Goal: Find specific page/section: Find specific page/section

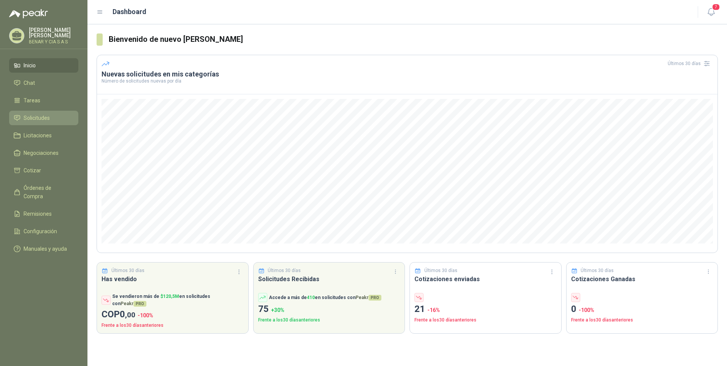
click at [31, 113] on link "Solicitudes" at bounding box center [43, 118] width 69 height 14
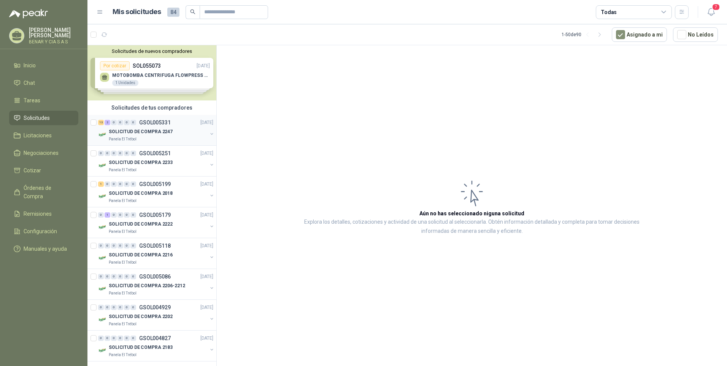
click at [142, 131] on p "SOLICITUD DE COMPRA 2247" at bounding box center [141, 131] width 64 height 7
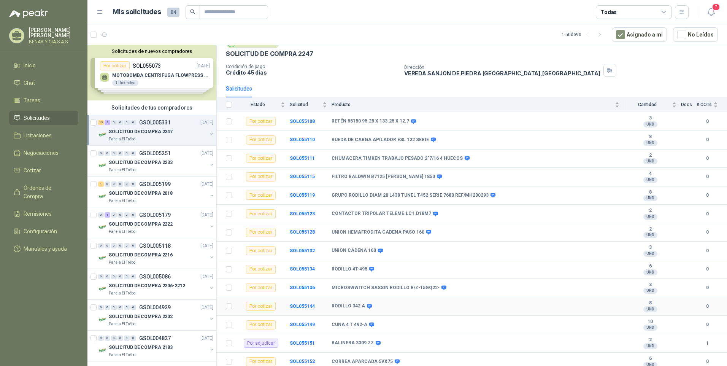
scroll to position [56, 0]
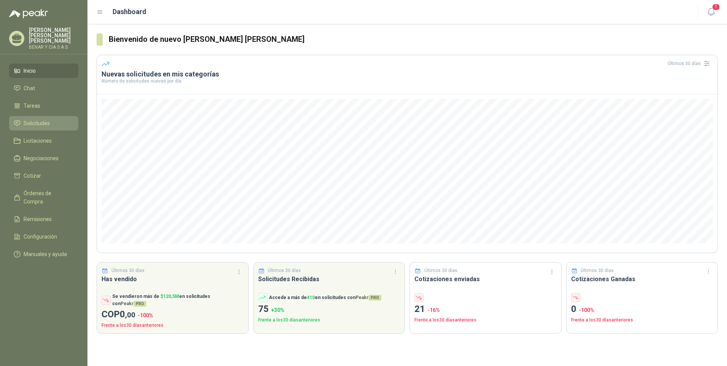
click at [45, 119] on span "Solicitudes" at bounding box center [37, 123] width 26 height 8
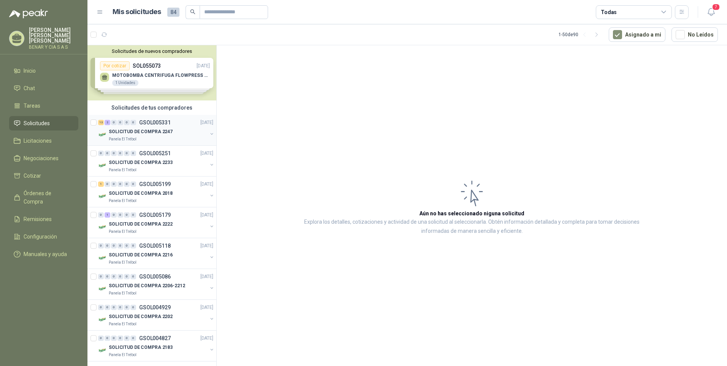
click at [149, 128] on p "SOLICITUD DE COMPRA 2247" at bounding box center [141, 131] width 64 height 7
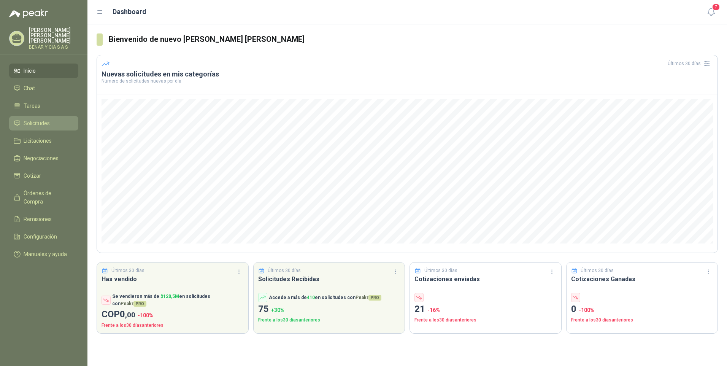
click at [44, 119] on span "Solicitudes" at bounding box center [37, 123] width 26 height 8
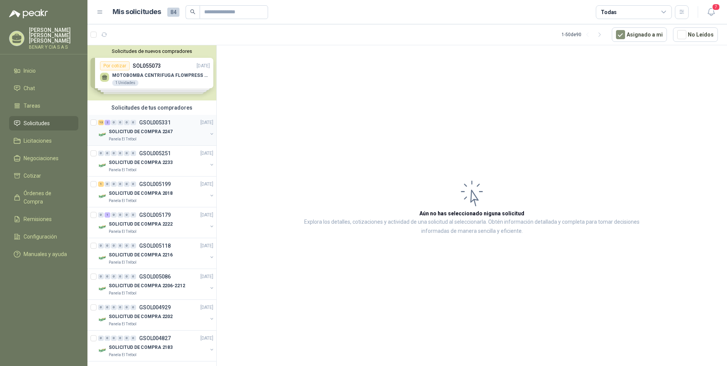
click at [137, 132] on p "SOLICITUD DE COMPRA 2247" at bounding box center [141, 131] width 64 height 7
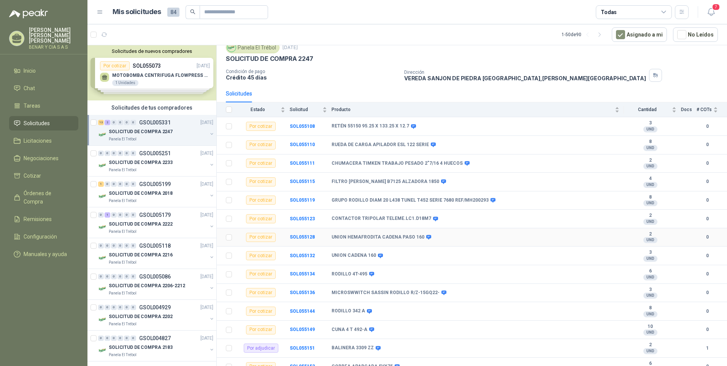
scroll to position [56, 0]
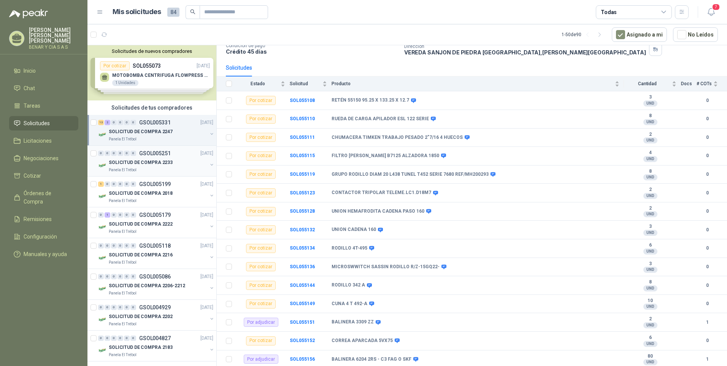
click at [144, 162] on p "SOLICITUD DE COMPRA 2233" at bounding box center [141, 162] width 64 height 7
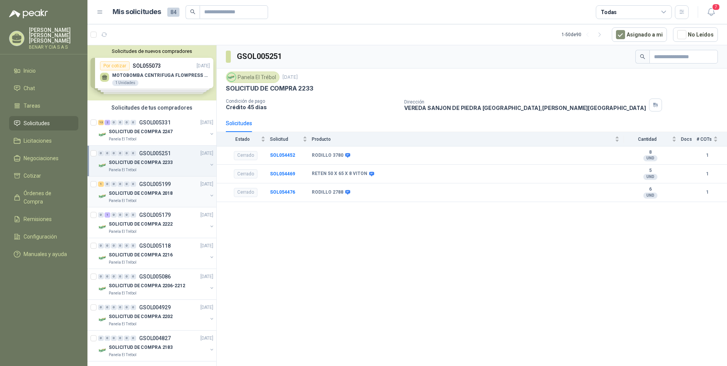
click at [148, 192] on p "SOLICITUD DE COMPRA 2018" at bounding box center [141, 193] width 64 height 7
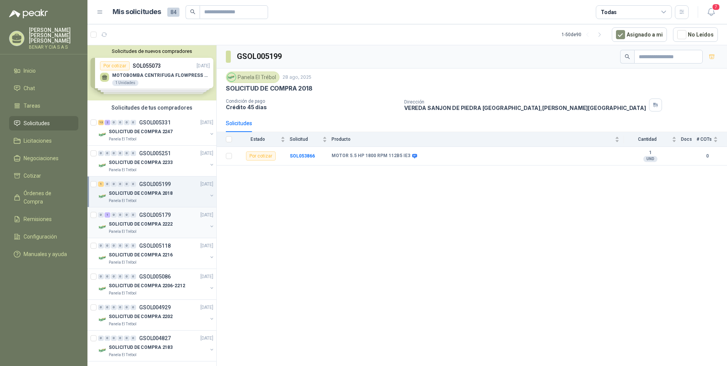
click at [140, 223] on p "SOLICITUD DE COMPRA 2222" at bounding box center [141, 224] width 64 height 7
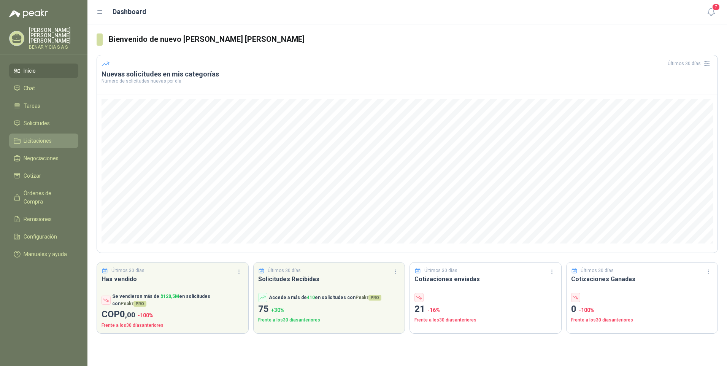
click at [29, 137] on span "Licitaciones" at bounding box center [38, 141] width 28 height 8
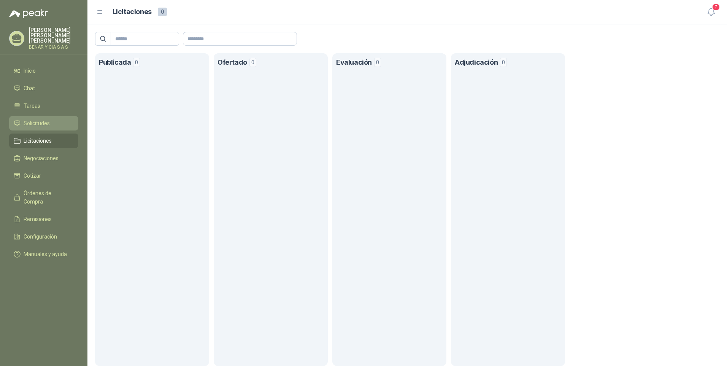
click at [31, 119] on span "Solicitudes" at bounding box center [37, 123] width 26 height 8
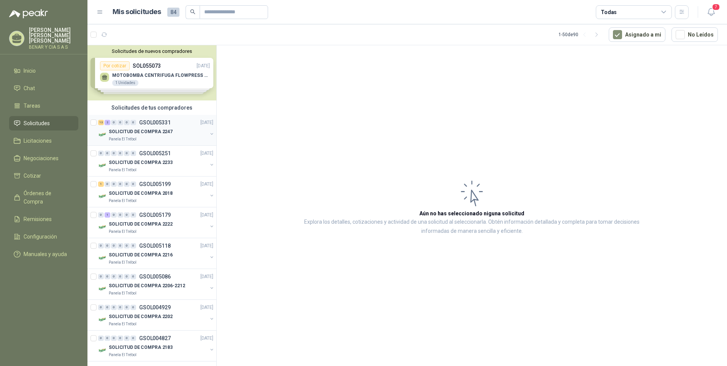
click at [137, 132] on p "SOLICITUD DE COMPRA 2247" at bounding box center [141, 131] width 64 height 7
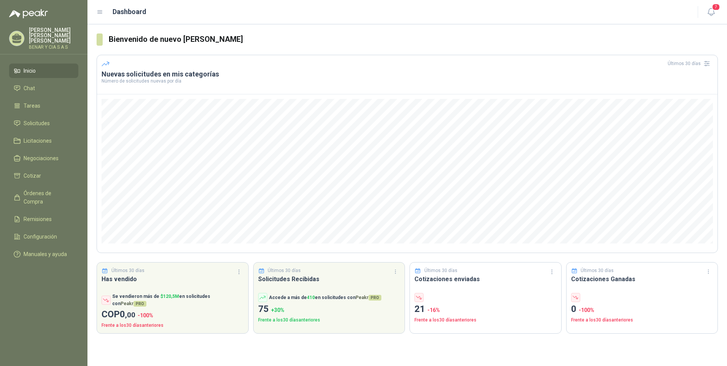
click at [57, 39] on div "[PERSON_NAME] BENAR Y CIA S A S" at bounding box center [53, 38] width 49 height 22
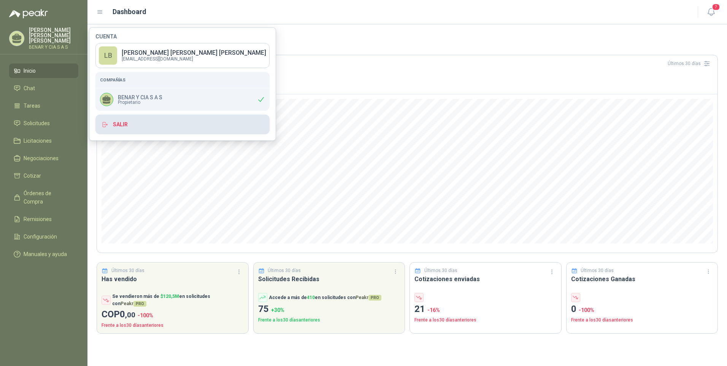
click at [121, 124] on button "Salir" at bounding box center [182, 124] width 174 height 20
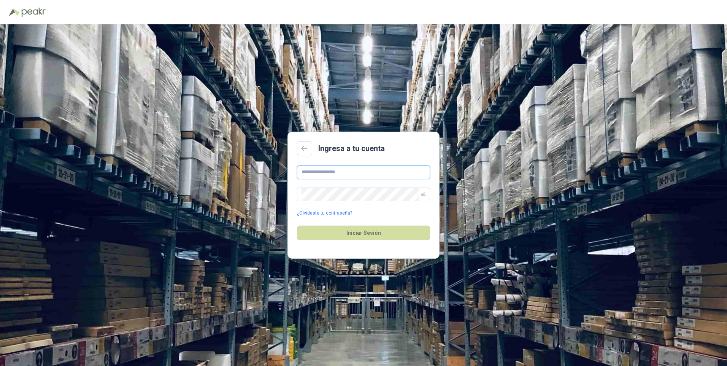
type input "**********"
click at [353, 232] on button "Iniciar Sesión" at bounding box center [363, 233] width 133 height 14
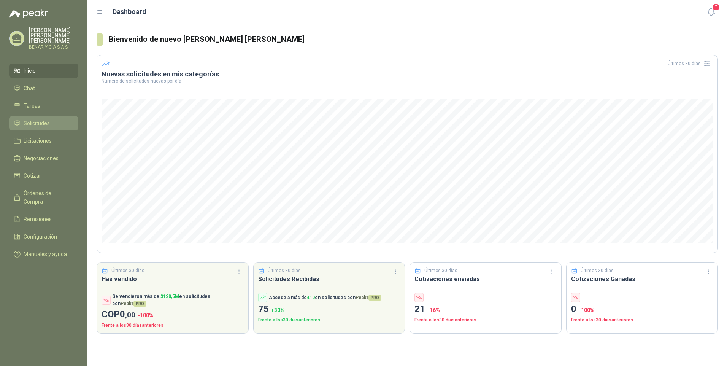
click at [31, 119] on span "Solicitudes" at bounding box center [37, 123] width 26 height 8
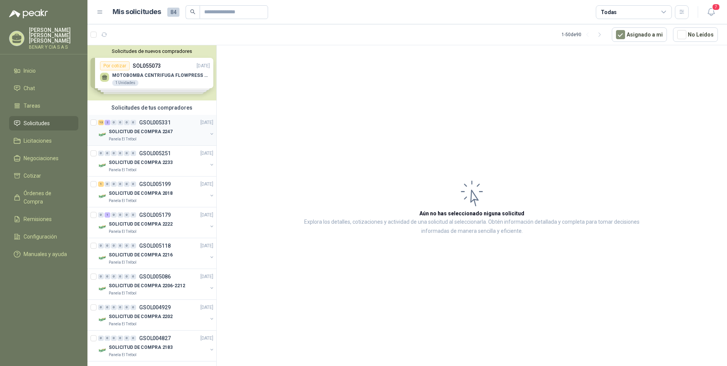
click at [130, 132] on p "SOLICITUD DE COMPRA 2247" at bounding box center [141, 131] width 64 height 7
